Goal: Task Accomplishment & Management: Manage account settings

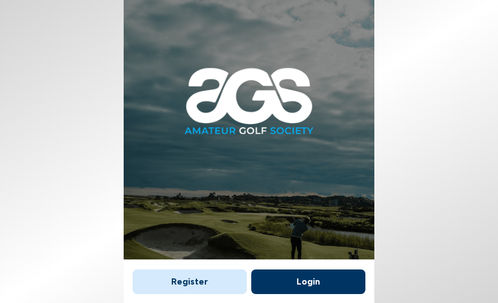
click at [302, 270] on button "Login" at bounding box center [308, 282] width 114 height 25
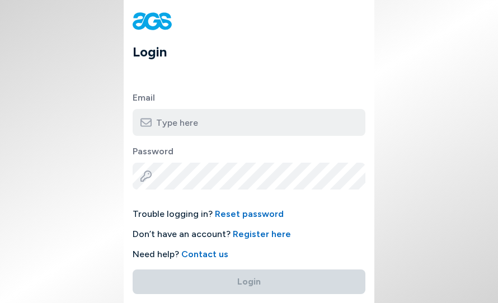
click at [185, 112] on input "email" at bounding box center [249, 122] width 233 height 27
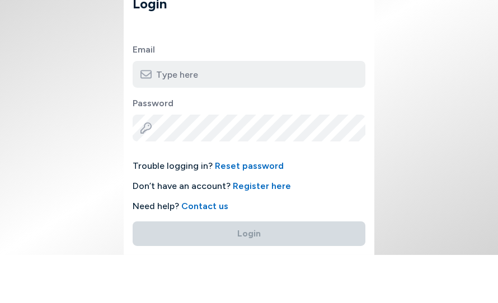
type input "[PERSON_NAME][EMAIL_ADDRESS][DOMAIN_NAME]"
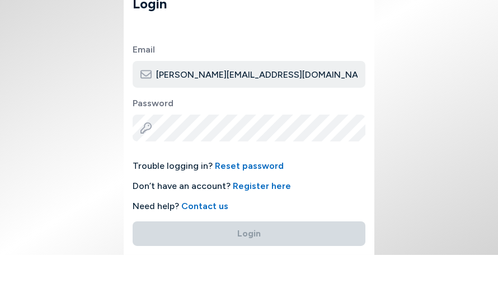
click at [249, 270] on button "Login" at bounding box center [249, 282] width 233 height 25
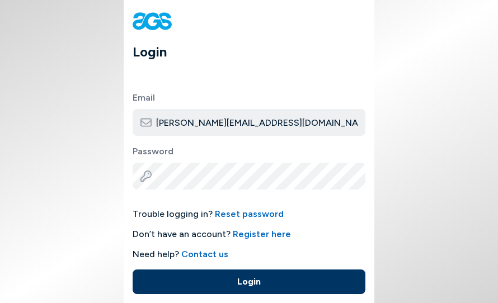
click at [231, 273] on button "Login" at bounding box center [249, 282] width 233 height 25
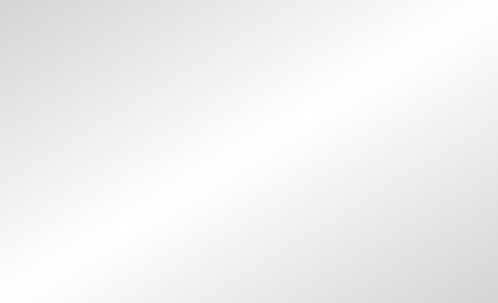
click at [106, 200] on body at bounding box center [249, 151] width 498 height 303
click at [98, 185] on body at bounding box center [249, 151] width 498 height 303
click at [147, 282] on body at bounding box center [249, 151] width 498 height 303
